Goal: Transaction & Acquisition: Purchase product/service

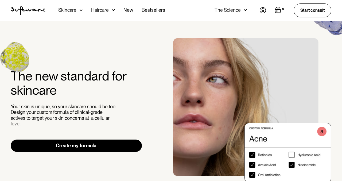
click at [279, 139] on img "1 / 3" at bounding box center [252, 110] width 158 height 144
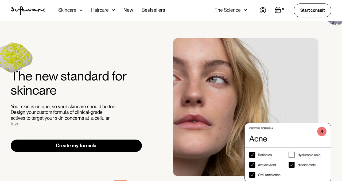
click at [75, 145] on link "Create my formula" at bounding box center [76, 146] width 131 height 12
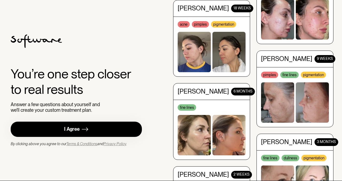
click at [77, 131] on div "I Agree" at bounding box center [72, 129] width 16 height 6
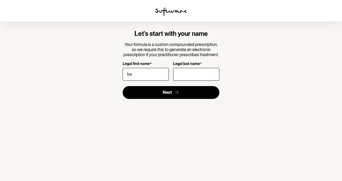
type input "b"
type input "Basillina"
click at [189, 72] on input "Legal last name *" at bounding box center [196, 74] width 46 height 13
type input "p"
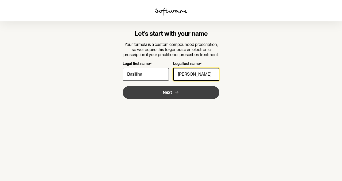
type input "Pham Nguyen"
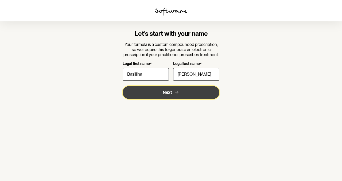
click at [168, 96] on button "Next" at bounding box center [171, 92] width 97 height 13
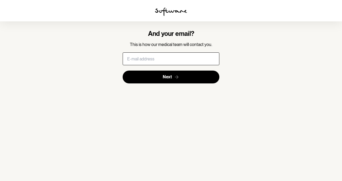
click at [180, 57] on input "text" at bounding box center [171, 58] width 97 height 13
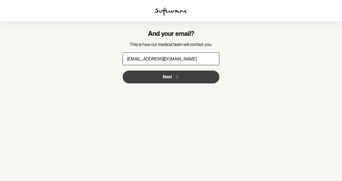
type input "tynguyen@rocketmail.com"
click at [214, 78] on button "Next" at bounding box center [171, 77] width 97 height 13
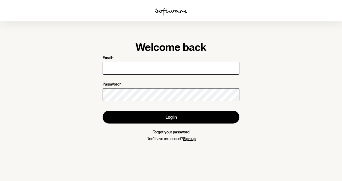
click at [200, 71] on input "Email *" at bounding box center [171, 68] width 137 height 13
type input "tynguyen@rocketmail.com"
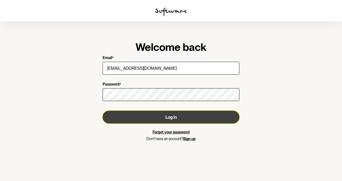
click at [192, 117] on button "Log in" at bounding box center [171, 117] width 137 height 13
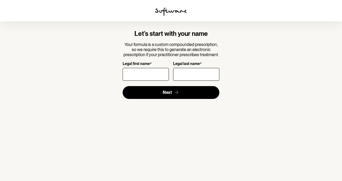
click at [144, 76] on input "Legal first name *" at bounding box center [146, 74] width 46 height 13
type input "Basillina"
click at [200, 74] on input "Legal last name *" at bounding box center [196, 74] width 46 height 13
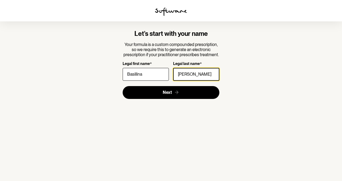
type input "[PERSON_NAME]"
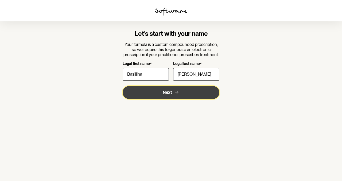
click at [198, 97] on button "Next" at bounding box center [171, 92] width 97 height 13
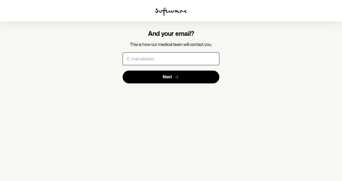
click at [175, 61] on input "text" at bounding box center [171, 58] width 97 height 13
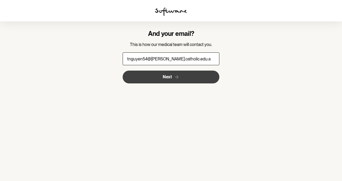
type input "[EMAIL_ADDRESS][PERSON_NAME][DOMAIN_NAME]"
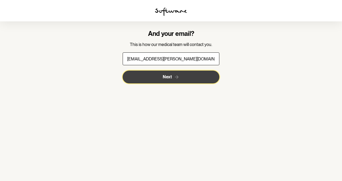
click at [179, 76] on icon "submit" at bounding box center [177, 77] width 6 height 6
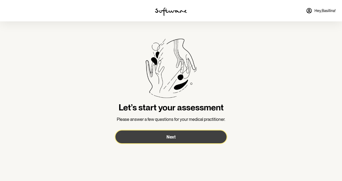
click at [175, 135] on span "Next" at bounding box center [171, 137] width 9 height 5
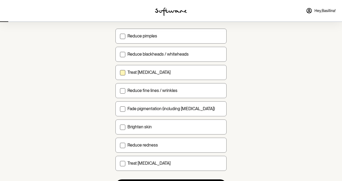
scroll to position [50, 0]
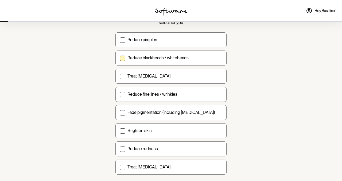
click at [123, 56] on span at bounding box center [122, 58] width 5 height 5
click at [120, 58] on input "Reduce blackheads / whiteheads" at bounding box center [120, 58] width 0 height 0
checkbox input "true"
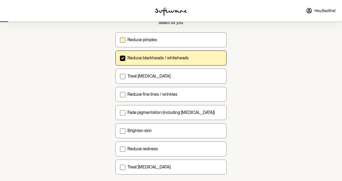
click at [123, 41] on span at bounding box center [122, 39] width 5 height 5
click at [120, 40] on input "Reduce pimples" at bounding box center [120, 40] width 0 height 0
checkbox input "true"
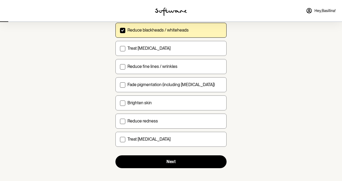
scroll to position [78, 0]
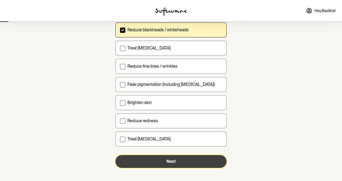
click at [158, 160] on button "Next" at bounding box center [171, 161] width 111 height 13
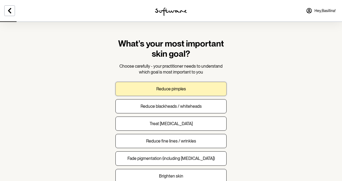
click at [174, 87] on p "Reduce pimples" at bounding box center [172, 88] width 30 height 5
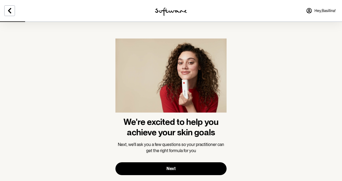
scroll to position [11, 0]
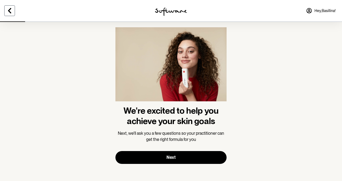
click at [12, 12] on icon at bounding box center [9, 10] width 6 height 6
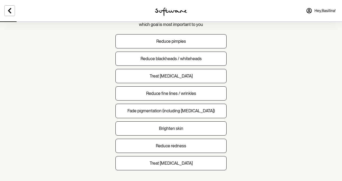
scroll to position [50, 0]
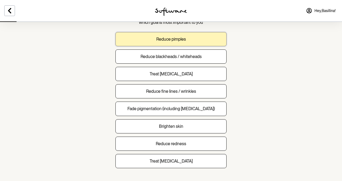
click at [159, 40] on p "Reduce pimples" at bounding box center [172, 39] width 30 height 5
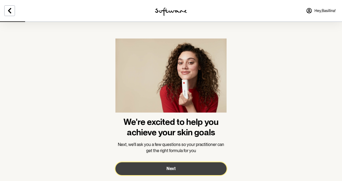
click at [170, 170] on span "Next" at bounding box center [171, 168] width 9 height 5
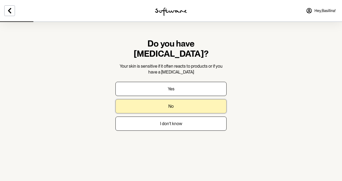
click at [172, 100] on button "No" at bounding box center [171, 106] width 111 height 14
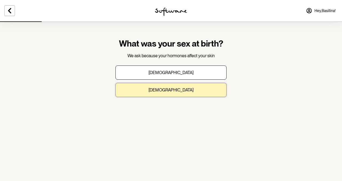
click at [175, 91] on p "[DEMOGRAPHIC_DATA]" at bounding box center [171, 89] width 45 height 5
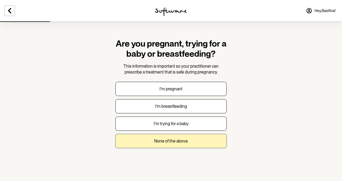
click at [172, 142] on p "None of the above" at bounding box center [171, 141] width 34 height 5
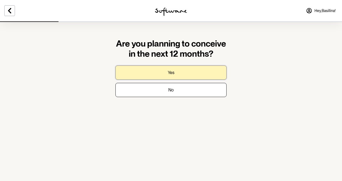
click at [169, 72] on p "Yes" at bounding box center [171, 72] width 7 height 5
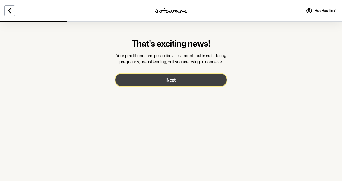
click at [169, 81] on span "Next" at bounding box center [171, 80] width 9 height 5
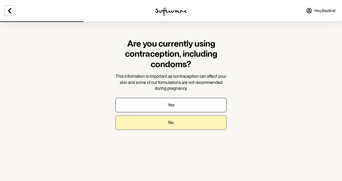
click at [169, 120] on p "No" at bounding box center [171, 122] width 5 height 5
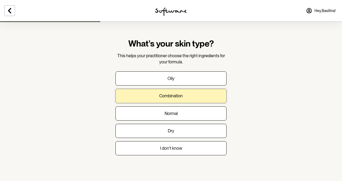
click at [178, 94] on p "Combination" at bounding box center [171, 95] width 24 height 5
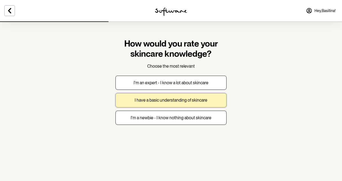
click at [183, 100] on p "I have a basic understanding of skincare" at bounding box center [171, 100] width 73 height 5
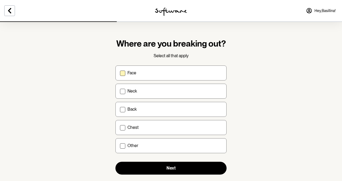
click at [122, 77] on label "Face" at bounding box center [171, 73] width 111 height 15
click at [120, 73] on input "Face" at bounding box center [120, 73] width 0 height 0
checkbox input "true"
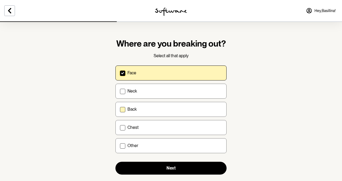
click at [123, 109] on span at bounding box center [122, 109] width 5 height 5
click at [120, 109] on input "Back" at bounding box center [120, 109] width 0 height 0
checkbox input "true"
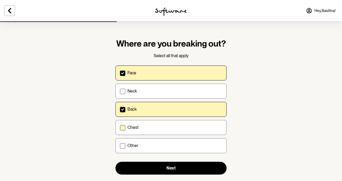
click at [122, 127] on span at bounding box center [122, 127] width 5 height 5
click at [120, 127] on input "Chest" at bounding box center [120, 127] width 0 height 0
checkbox input "true"
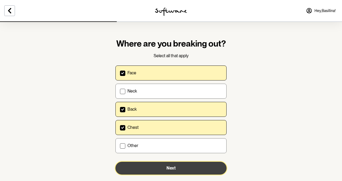
click at [159, 169] on button "Next" at bounding box center [171, 168] width 111 height 13
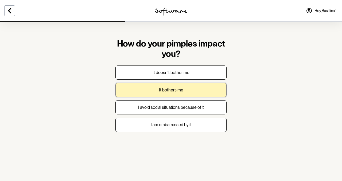
click at [181, 87] on p "It bothers me" at bounding box center [171, 89] width 24 height 5
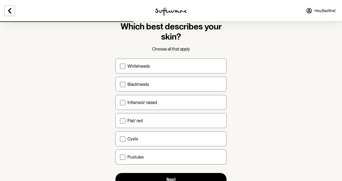
scroll to position [21, 0]
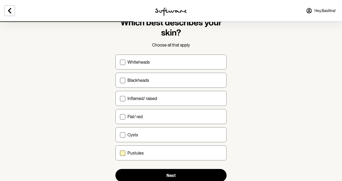
click at [124, 154] on span at bounding box center [122, 153] width 5 height 5
click at [120, 153] on input "Pustules" at bounding box center [120, 153] width 0 height 0
checkbox input "true"
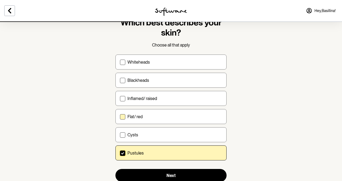
click at [123, 116] on span at bounding box center [122, 116] width 5 height 5
click at [120, 117] on input "Flat/ red" at bounding box center [120, 117] width 0 height 0
checkbox input "true"
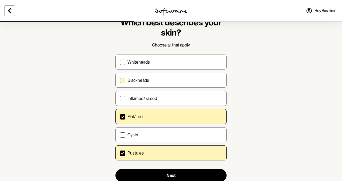
click at [123, 81] on span at bounding box center [122, 80] width 5 height 5
click at [120, 81] on input "Blackheads" at bounding box center [120, 80] width 0 height 0
checkbox input "true"
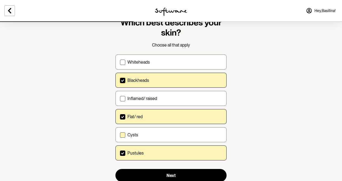
click at [121, 135] on span at bounding box center [122, 134] width 5 height 5
click at [120, 135] on input "Cysts" at bounding box center [120, 135] width 0 height 0
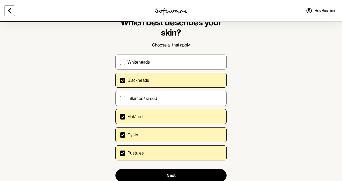
click at [123, 134] on span at bounding box center [122, 134] width 5 height 5
click at [120, 135] on input "Cysts" at bounding box center [120, 135] width 0 height 0
checkbox input "false"
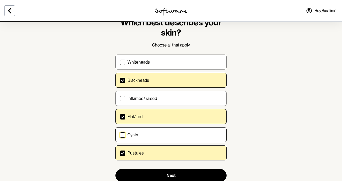
click at [121, 118] on icon at bounding box center [122, 117] width 3 height 2
click at [120, 117] on input "Flat/ red" at bounding box center [120, 117] width 0 height 0
checkbox input "false"
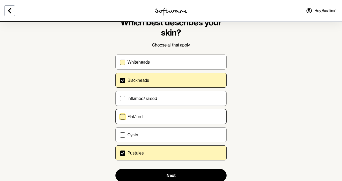
click at [124, 64] on span at bounding box center [122, 62] width 5 height 5
click at [120, 62] on input "Whiteheads" at bounding box center [120, 62] width 0 height 0
checkbox input "true"
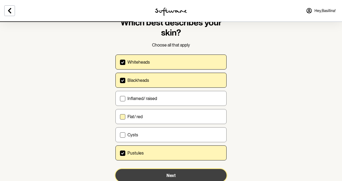
click at [171, 174] on span "Next" at bounding box center [171, 175] width 9 height 5
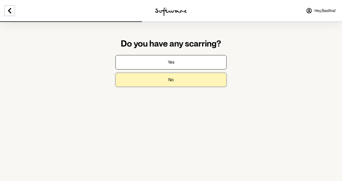
click at [173, 82] on p "No" at bounding box center [171, 79] width 5 height 5
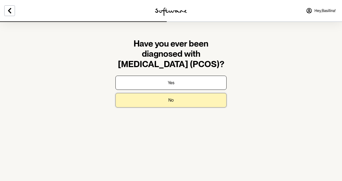
click at [169, 102] on p "No" at bounding box center [171, 100] width 5 height 5
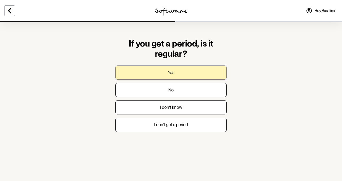
click at [180, 73] on button "Yes" at bounding box center [171, 73] width 111 height 14
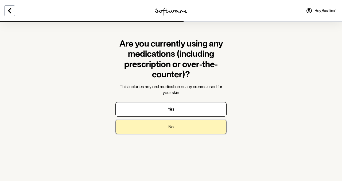
click at [170, 125] on p "No" at bounding box center [171, 126] width 5 height 5
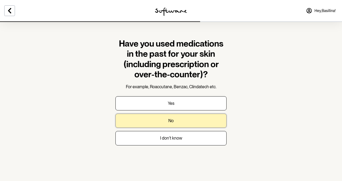
click at [170, 122] on p "No" at bounding box center [171, 120] width 5 height 5
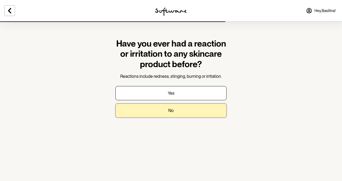
click at [172, 107] on button "No" at bounding box center [171, 111] width 111 height 14
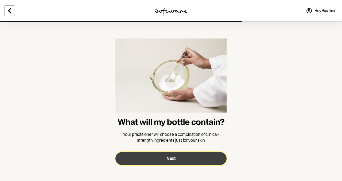
click at [173, 161] on span "Next" at bounding box center [171, 158] width 9 height 5
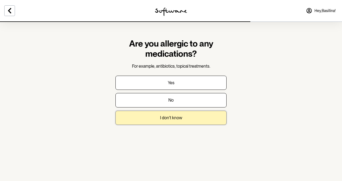
click at [180, 119] on p "I don't know" at bounding box center [171, 117] width 22 height 5
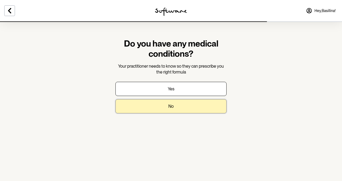
click at [180, 105] on button "No" at bounding box center [171, 106] width 111 height 14
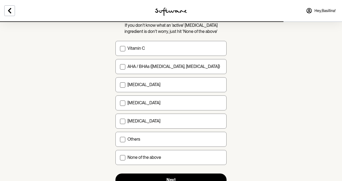
scroll to position [50, 0]
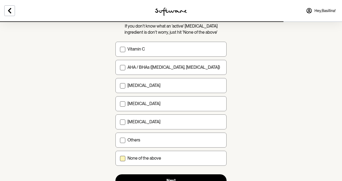
click at [124, 158] on span at bounding box center [122, 158] width 5 height 5
click at [120, 158] on input "None of the above" at bounding box center [120, 158] width 0 height 0
checkbox input "true"
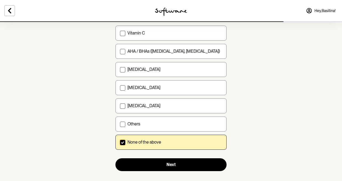
scroll to position [74, 0]
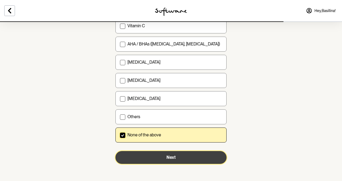
click at [173, 155] on button "Next" at bounding box center [171, 157] width 111 height 13
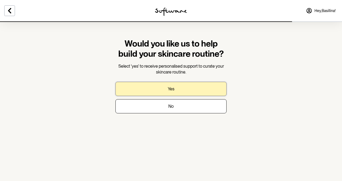
click at [176, 90] on button "Yes" at bounding box center [171, 89] width 111 height 14
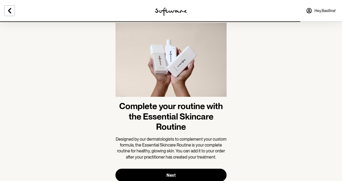
scroll to position [33, 0]
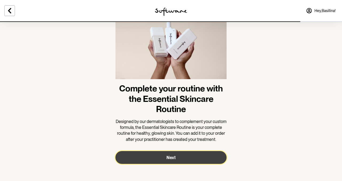
click at [174, 158] on span "Next" at bounding box center [171, 157] width 9 height 5
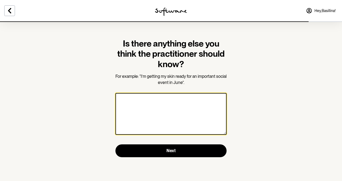
click at [199, 115] on textarea at bounding box center [171, 114] width 111 height 42
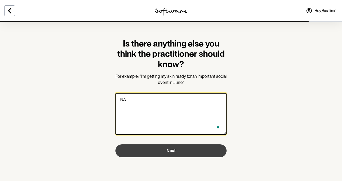
type textarea "NA"
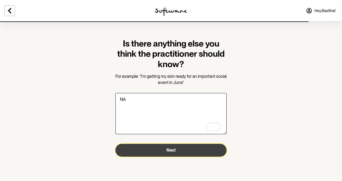
click at [194, 157] on button "Next" at bounding box center [171, 150] width 111 height 13
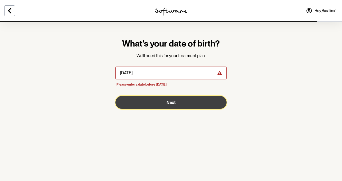
click at [157, 102] on button "Next" at bounding box center [171, 102] width 111 height 13
click at [160, 100] on button "Next" at bounding box center [171, 102] width 111 height 13
click at [162, 103] on button "Next" at bounding box center [171, 102] width 111 height 13
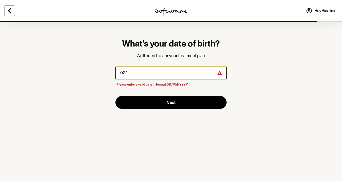
type input "0"
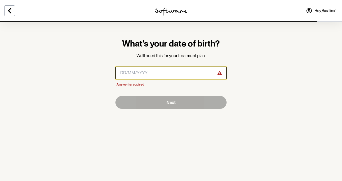
type input "2"
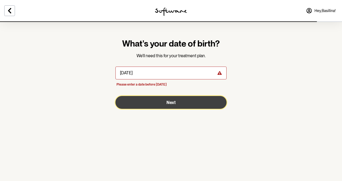
click at [181, 101] on button "Next" at bounding box center [171, 102] width 111 height 13
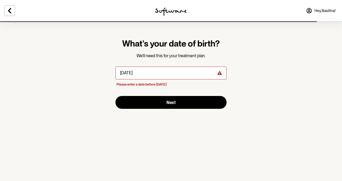
click at [219, 73] on icon at bounding box center [220, 73] width 4 height 4
click at [221, 71] on icon at bounding box center [220, 73] width 4 height 4
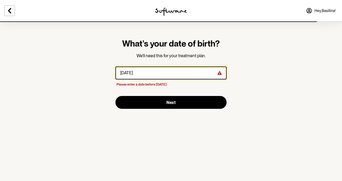
click at [170, 77] on input "masked-date" at bounding box center [171, 73] width 111 height 13
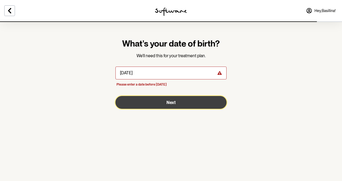
click at [158, 104] on button "Next" at bounding box center [171, 102] width 111 height 13
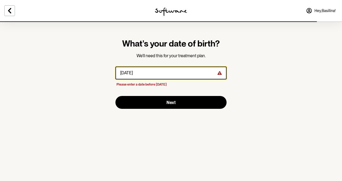
click at [162, 74] on input "masked-date" at bounding box center [171, 73] width 111 height 13
type input "0"
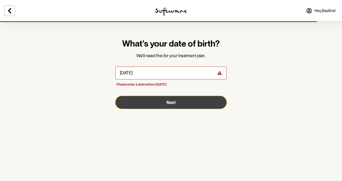
click at [173, 103] on span "Next" at bounding box center [171, 102] width 9 height 5
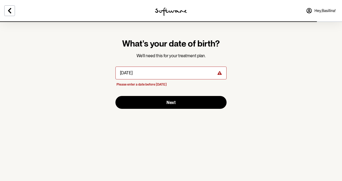
click at [219, 74] on icon at bounding box center [220, 73] width 4 height 4
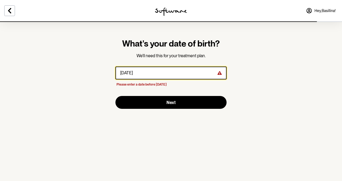
click at [197, 73] on input "masked-date" at bounding box center [171, 73] width 111 height 13
type input "1"
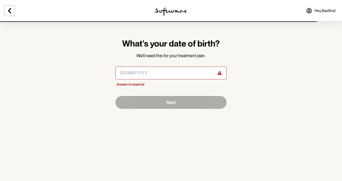
click at [219, 72] on icon at bounding box center [220, 73] width 4 height 4
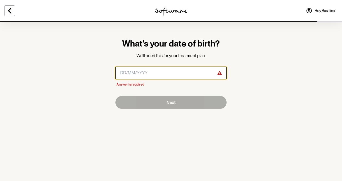
click at [189, 73] on input "masked-date" at bounding box center [171, 73] width 111 height 13
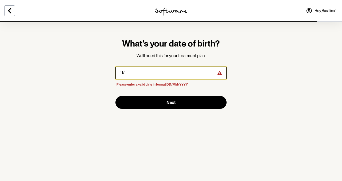
type input "1"
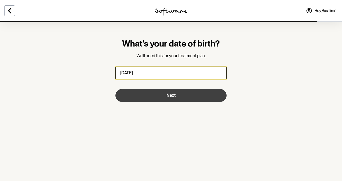
type input "[DATE]"
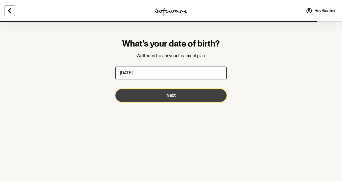
click at [165, 97] on button "Next" at bounding box center [171, 95] width 111 height 13
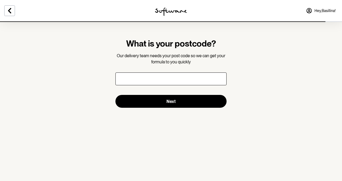
click at [165, 83] on input "text" at bounding box center [171, 79] width 111 height 13
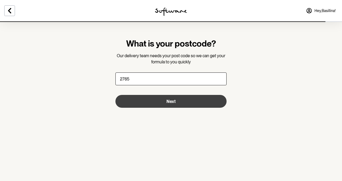
type input "2765"
click at [178, 100] on button "Next" at bounding box center [171, 101] width 111 height 13
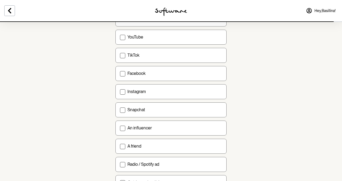
scroll to position [73, 0]
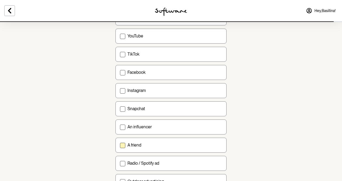
click at [123, 146] on span at bounding box center [122, 145] width 5 height 5
click at [120, 145] on input "A friend" at bounding box center [120, 145] width 0 height 0
checkbox input "true"
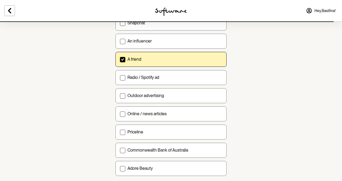
scroll to position [183, 0]
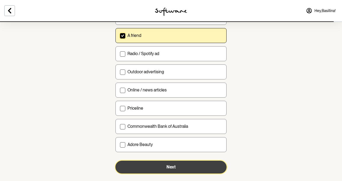
click at [176, 168] on button "Next" at bounding box center [171, 167] width 111 height 13
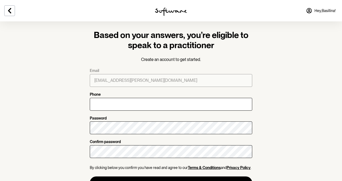
scroll to position [17, 0]
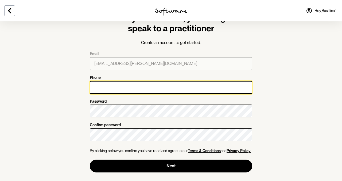
click at [137, 89] on input "Phone" at bounding box center [171, 87] width 163 height 13
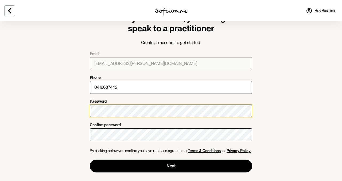
click at [87, 111] on section "Based on your answers, you’re eligible to speak to a practitioner Create an acc…" at bounding box center [171, 93] width 171 height 177
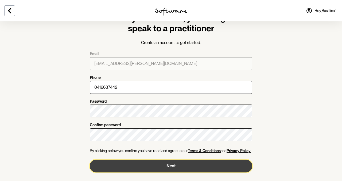
click at [173, 167] on button "Next" at bounding box center [171, 166] width 163 height 13
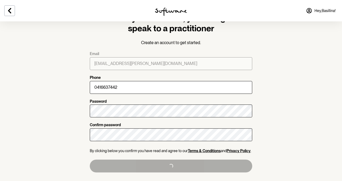
type input "[PHONE_NUMBER]"
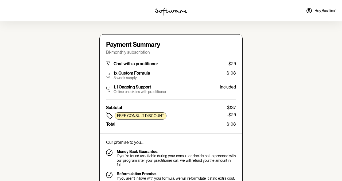
type input "[EMAIL_ADDRESS][PERSON_NAME][DOMAIN_NAME]"
type input "[PHONE_NUMBER]"
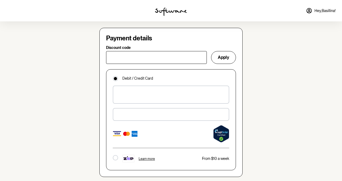
scroll to position [347, 0]
